Goal: Check status: Check status

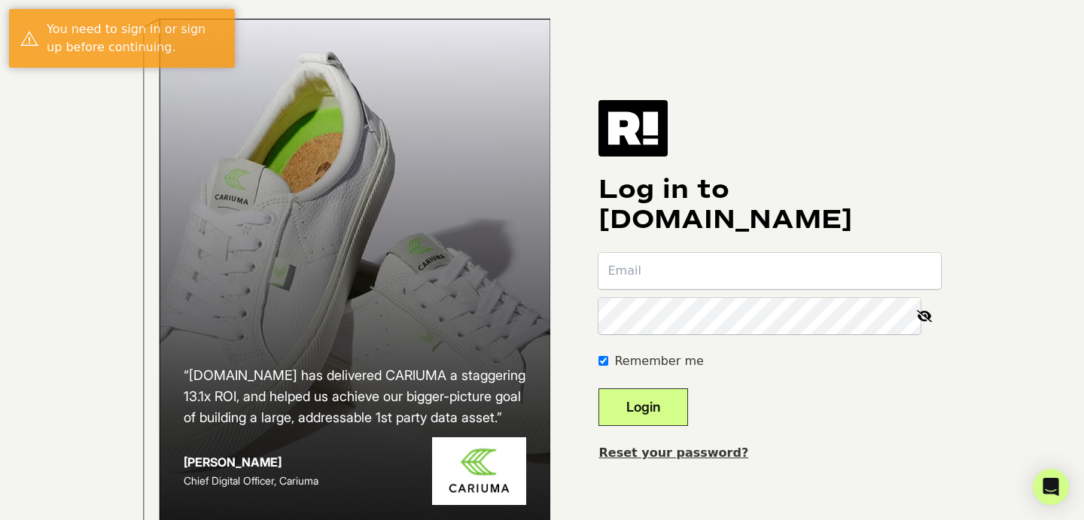
click at [679, 289] on input "email" at bounding box center [769, 271] width 343 height 36
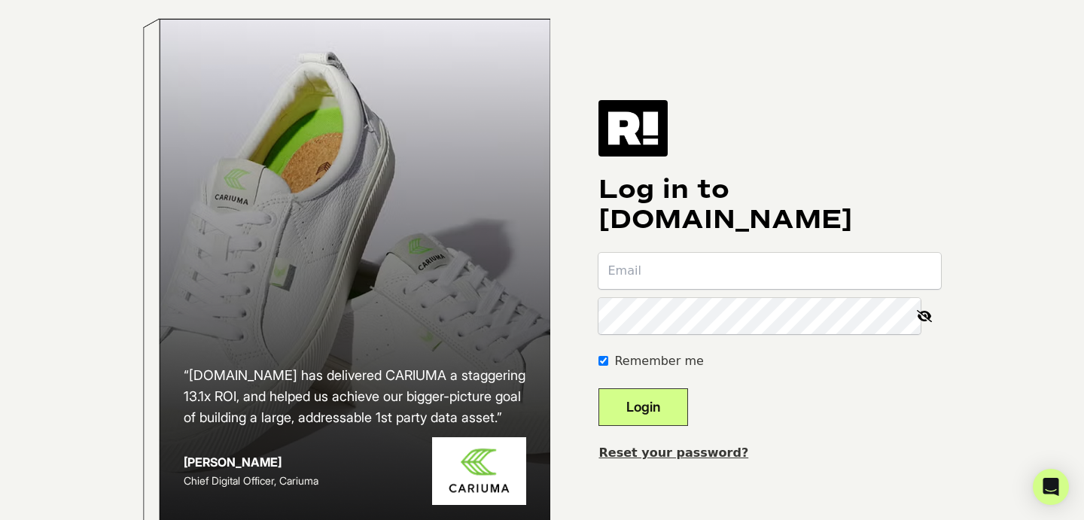
type input "clare@pashionfootwear.com"
click at [598, 388] on button "Login" at bounding box center [643, 407] width 90 height 38
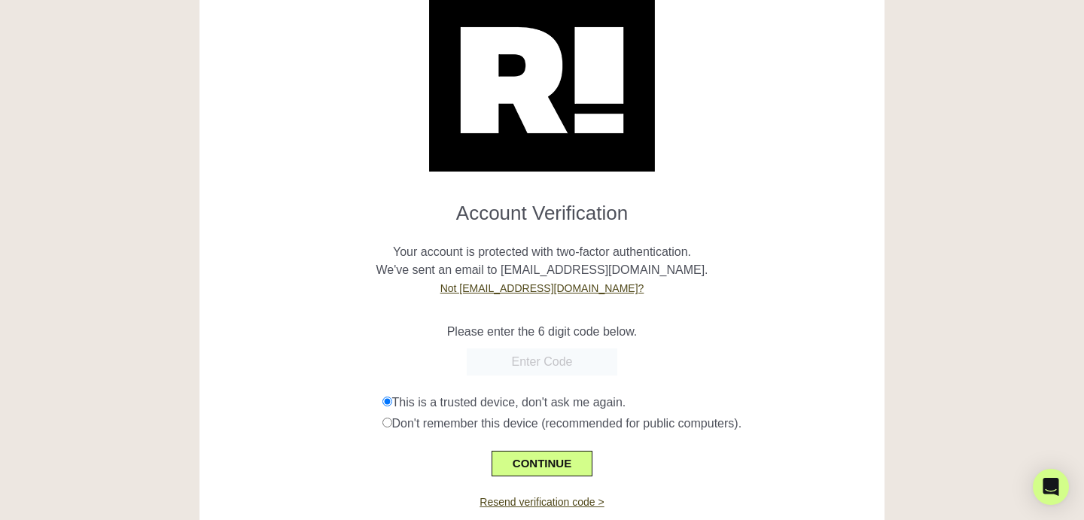
scroll to position [114, 0]
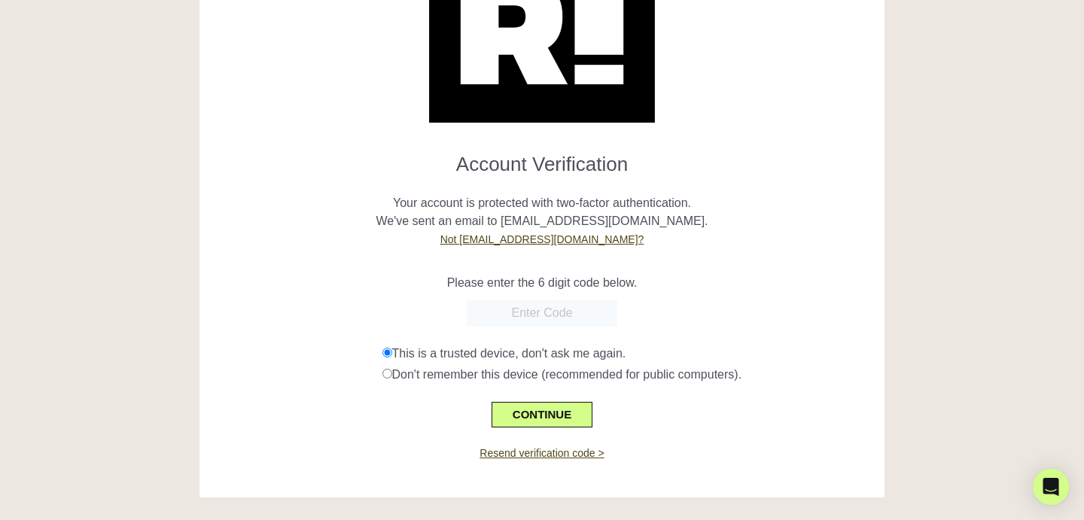
paste input "244115"
type input "244115"
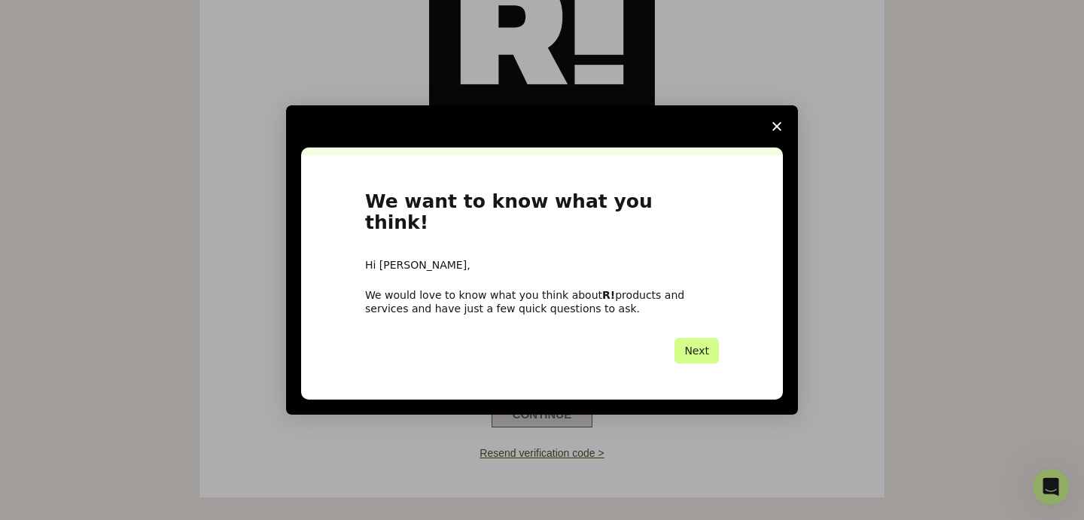
scroll to position [0, 0]
click at [516, 410] on div "Intercom messenger" at bounding box center [542, 260] width 1084 height 520
click at [778, 131] on icon "Close survey" at bounding box center [776, 126] width 9 height 9
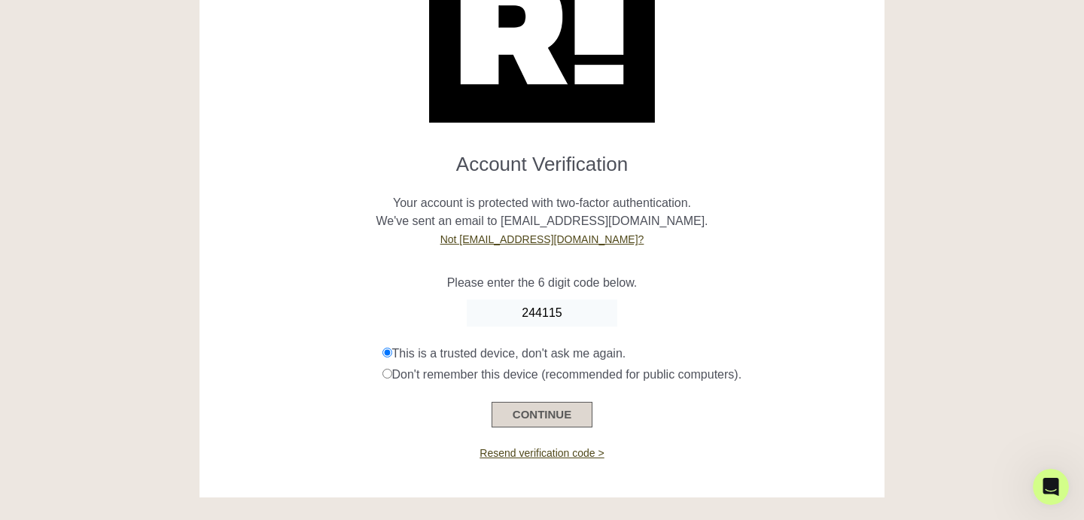
click at [570, 415] on button "CONTINUE" at bounding box center [542, 415] width 101 height 26
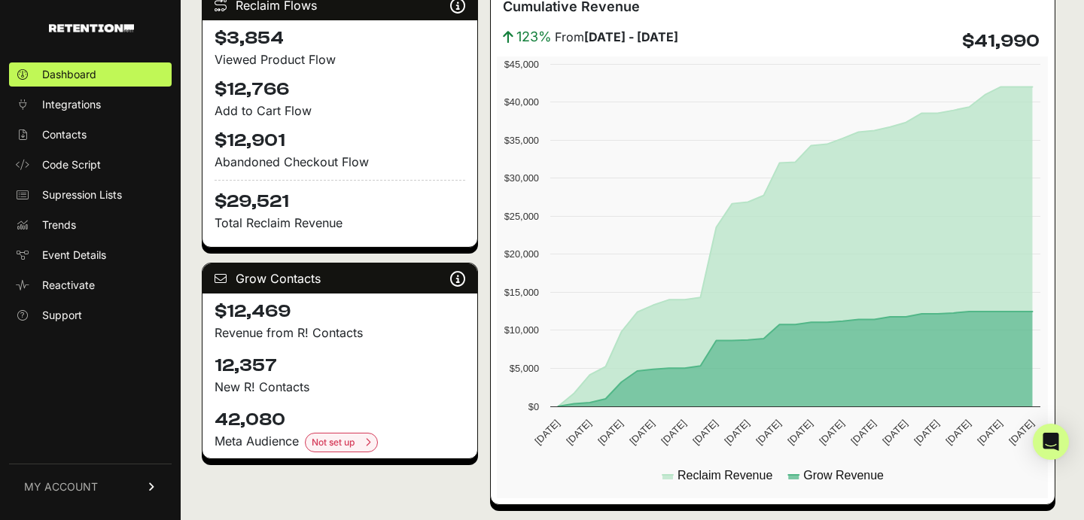
scroll to position [276, 0]
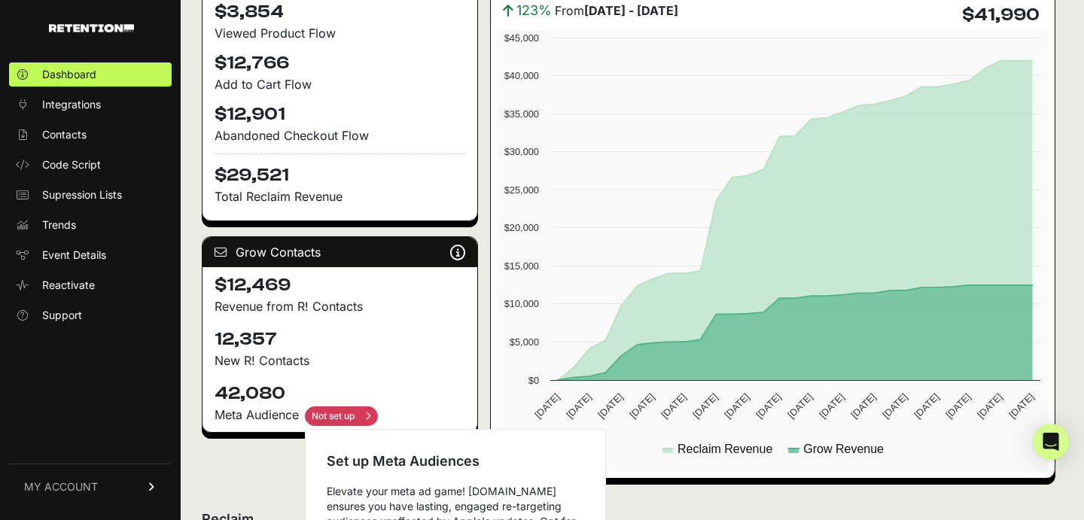
click at [337, 414] on input "checkbox" at bounding box center [341, 416] width 73 height 20
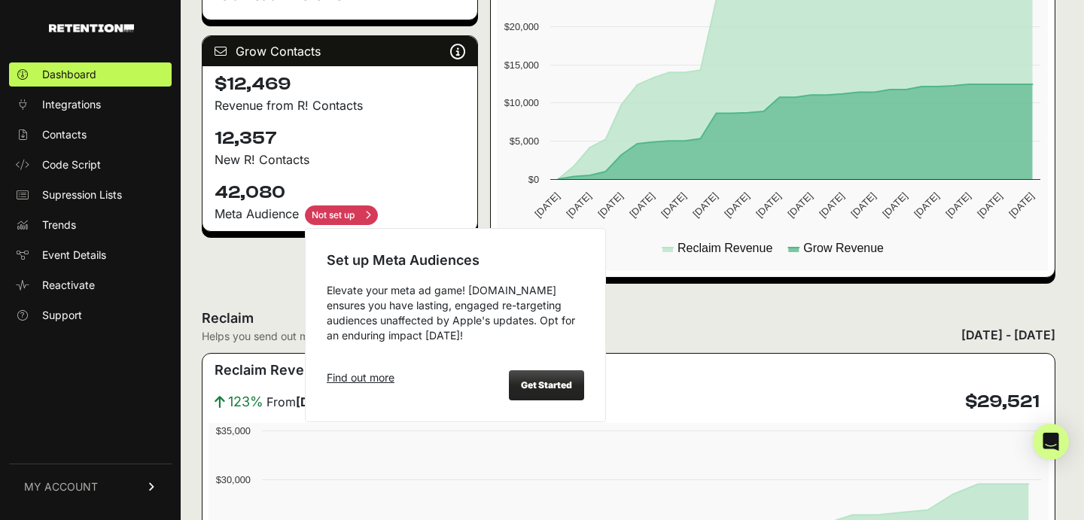
scroll to position [491, 0]
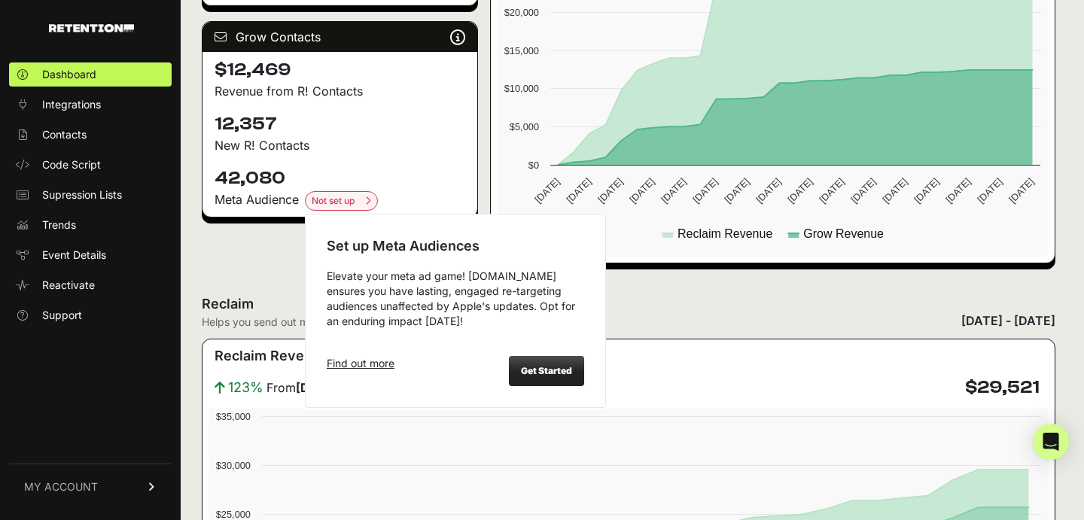
click at [525, 367] on div "Get Started" at bounding box center [546, 371] width 75 height 30
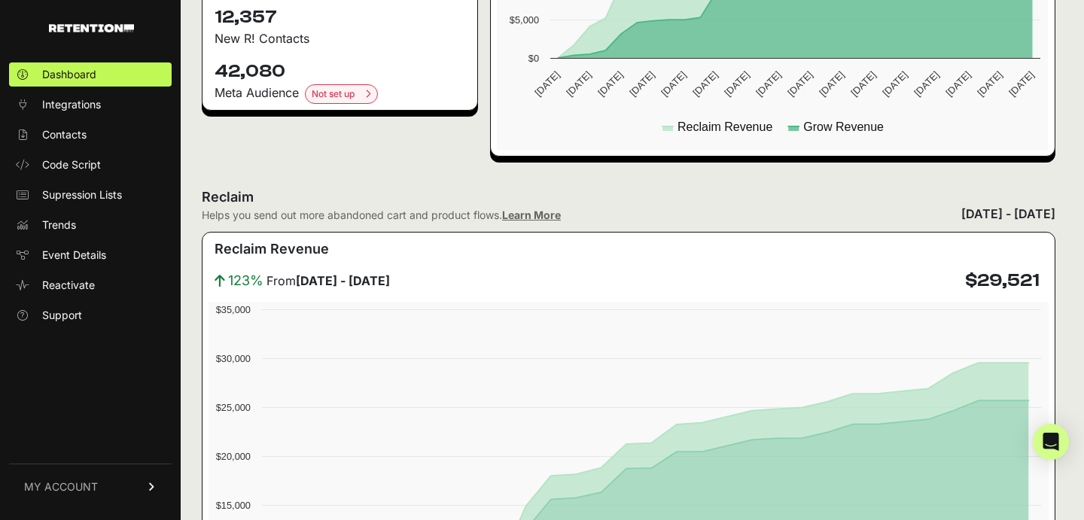
scroll to position [562, 0]
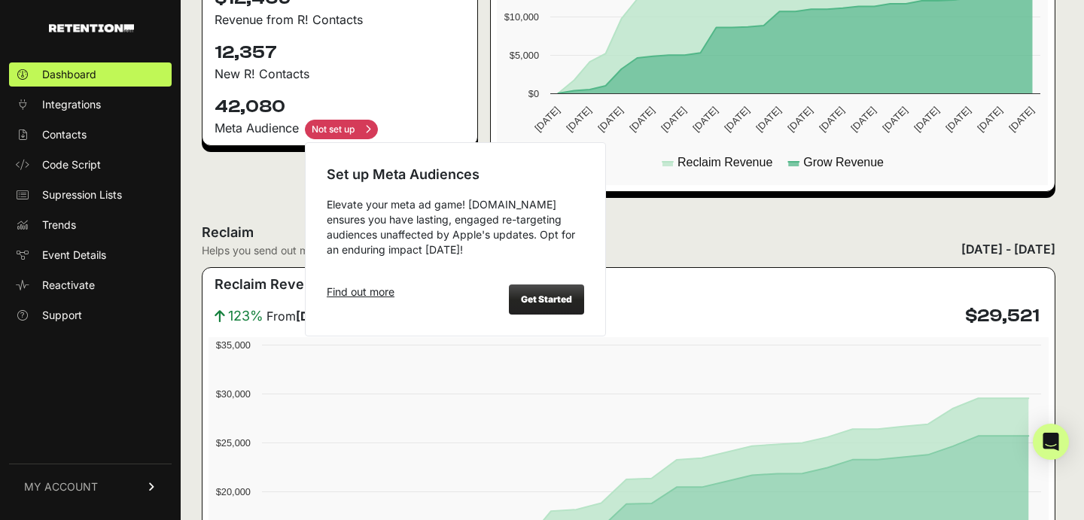
click at [339, 126] on input "checkbox" at bounding box center [341, 130] width 73 height 20
checkbox input "false"
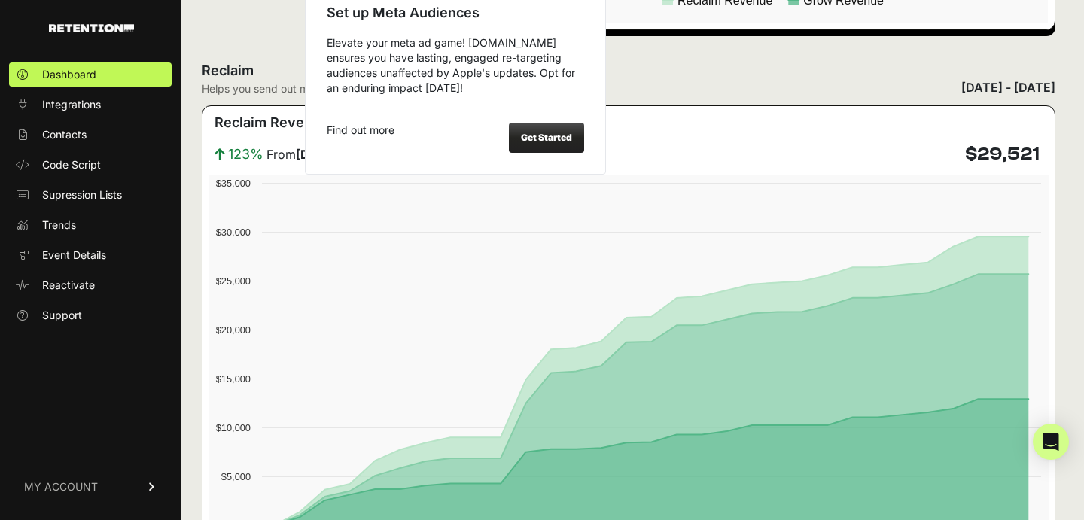
scroll to position [757, 0]
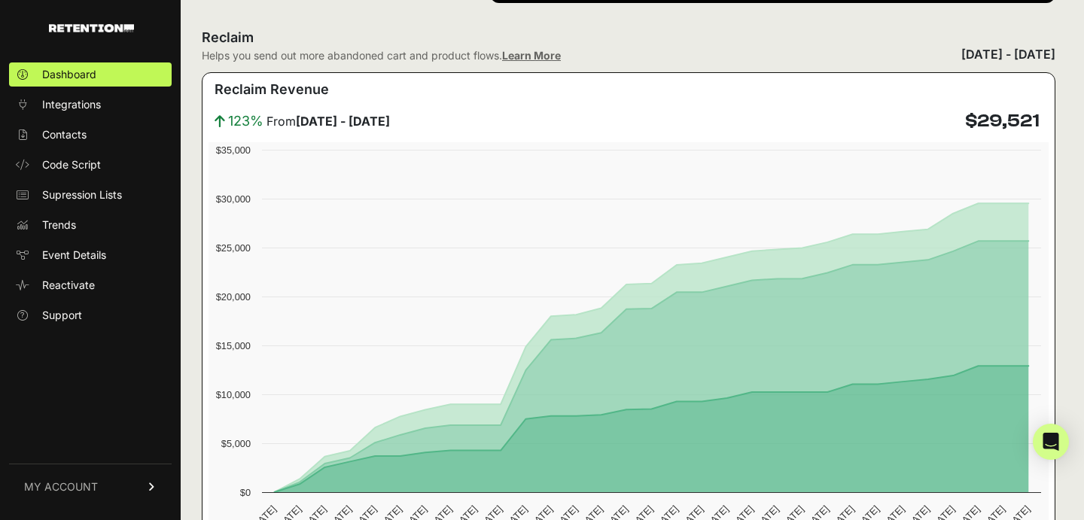
click at [190, 142] on div "DASHBOARD Script status Reclaim Revenue $263,548 Grow Revenue $145,633 Lifetime…" at bounding box center [629, 416] width 896 height 2346
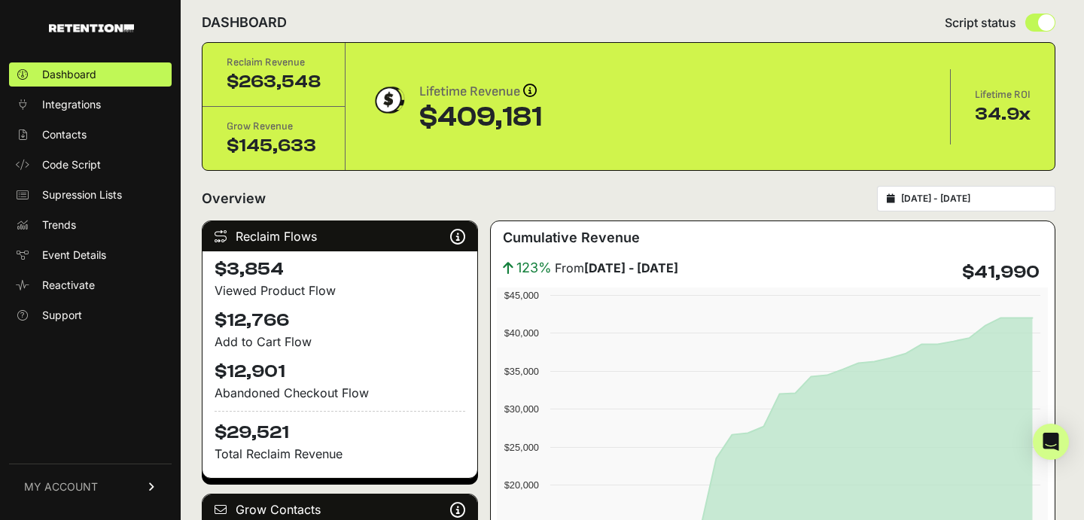
scroll to position [0, 0]
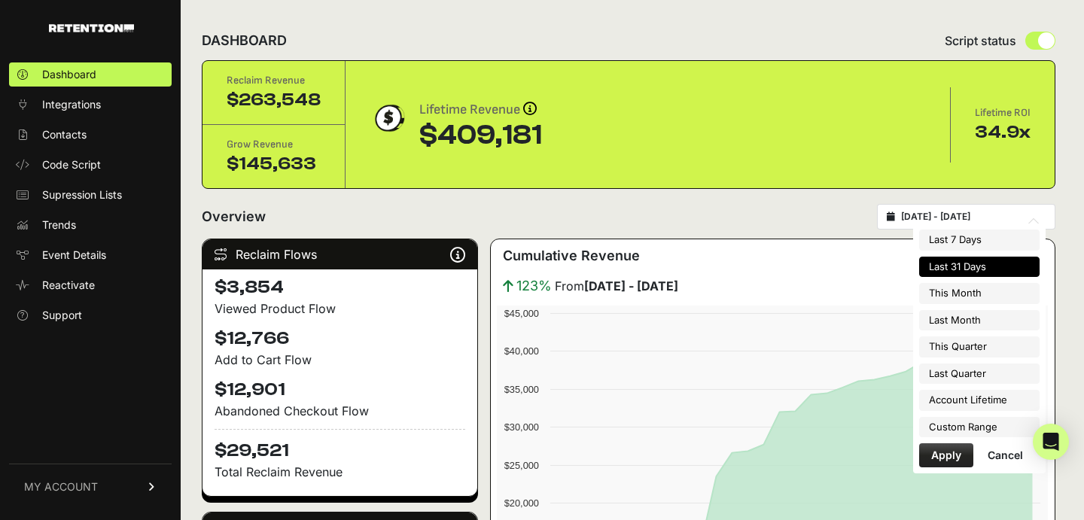
click at [978, 218] on input "[DATE] - [DATE]" at bounding box center [973, 217] width 145 height 12
click at [817, 218] on div "Overview 2025-08-26 - 2025-09-25" at bounding box center [629, 217] width 854 height 26
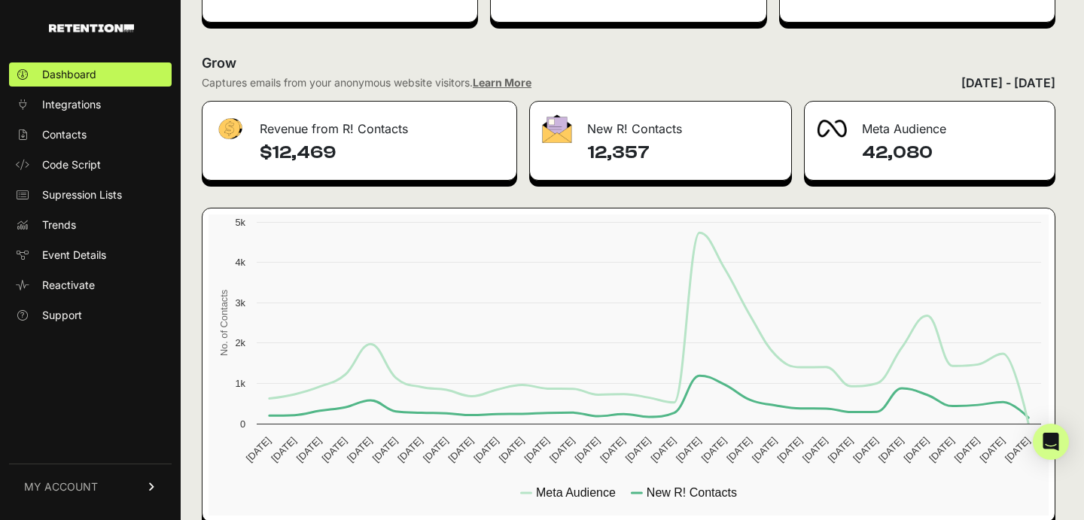
scroll to position [1804, 0]
click at [914, 178] on div "42,080" at bounding box center [930, 159] width 250 height 39
click at [914, 148] on h4 "42,080" at bounding box center [952, 152] width 181 height 24
